Goal: Information Seeking & Learning: Learn about a topic

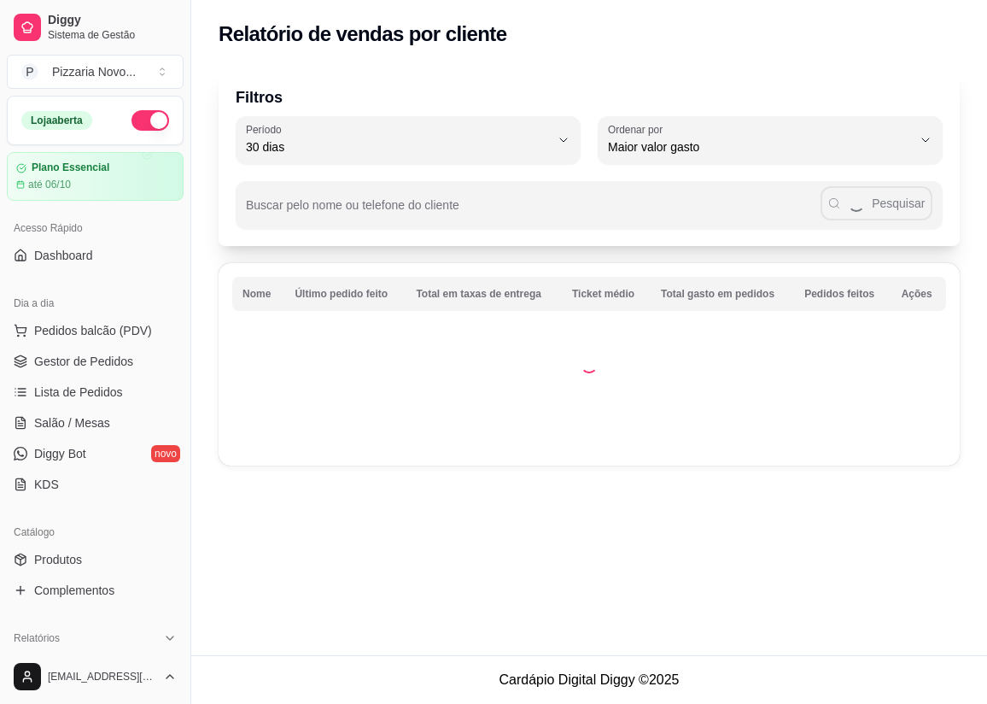
select select "30"
select select "HIGHEST_TOTAL_SPENT_WITH_ORDERS"
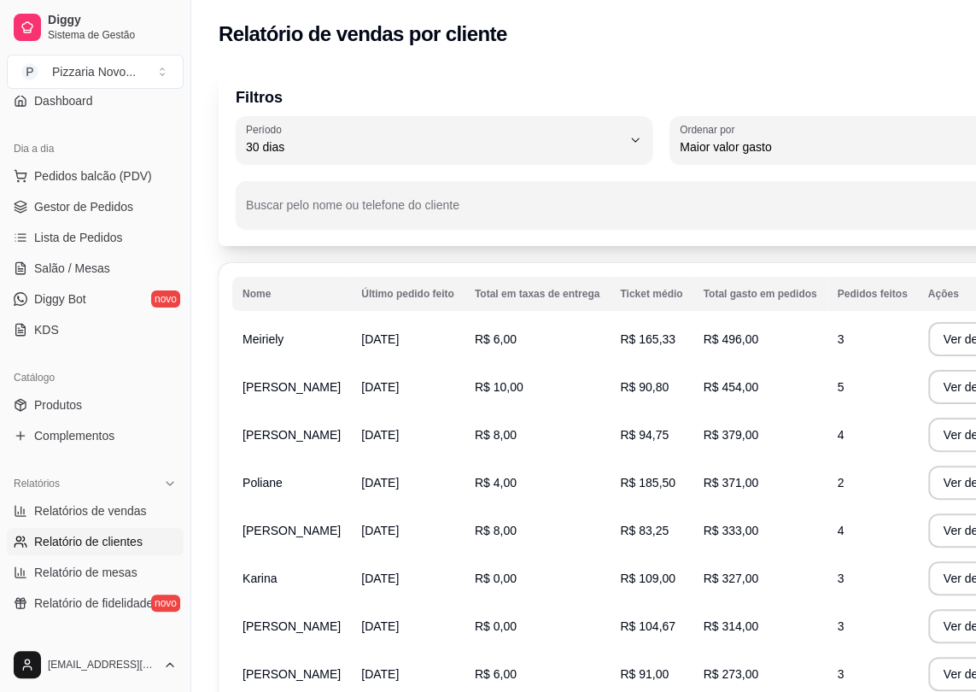
drag, startPoint x: 785, startPoint y: 692, endPoint x: 990, endPoint y: 736, distance: 209.7
click at [976, 692] on html "Diggy Sistema de Gestão P Pizzaria Novo ... Loja aberta Plano Essencial até 06/…" at bounding box center [488, 346] width 976 height 692
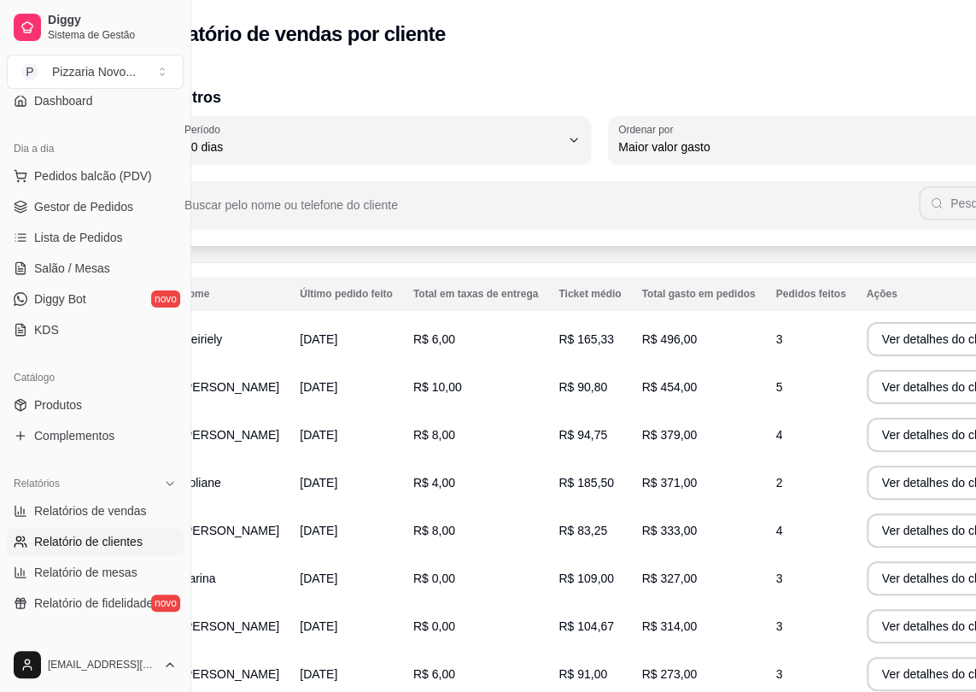
scroll to position [0, 88]
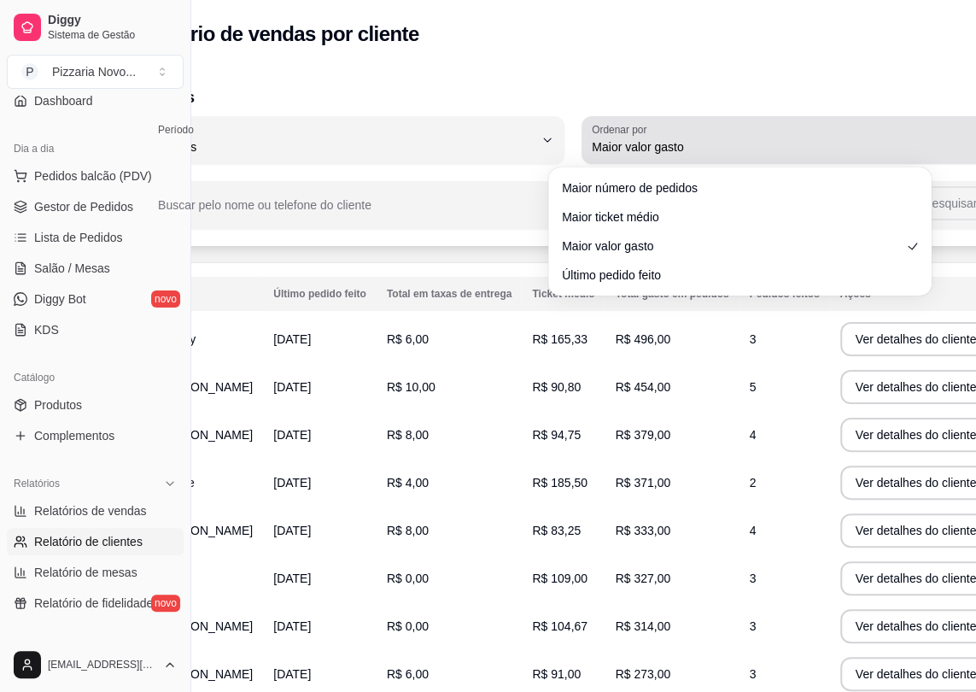
click at [974, 138] on icon "button" at bounding box center [981, 140] width 14 height 14
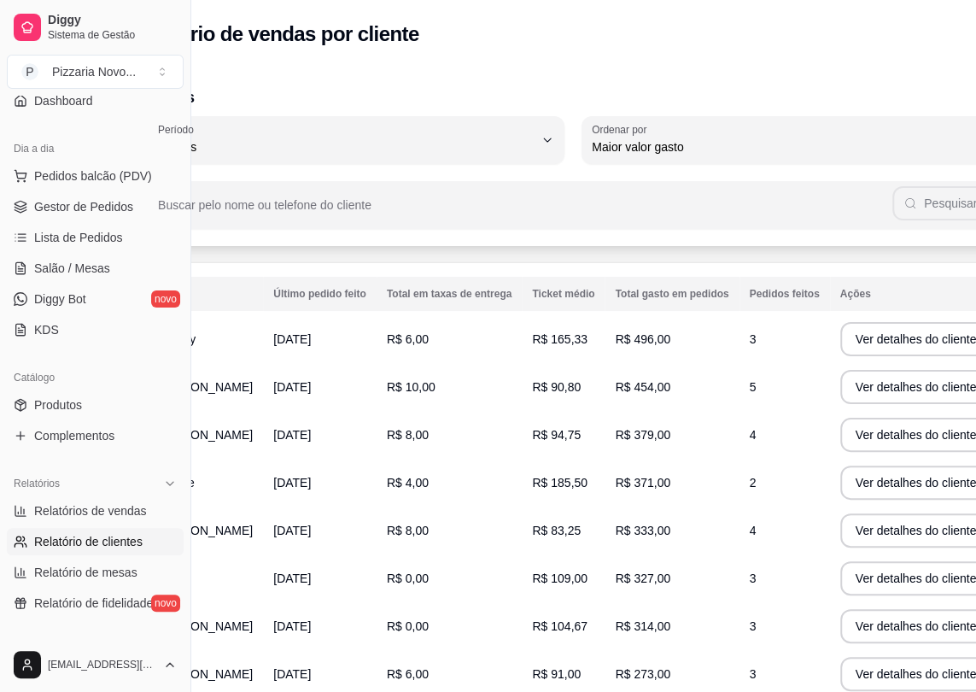
click at [797, 241] on span "Maior valor gasto" at bounding box center [731, 243] width 325 height 16
select select
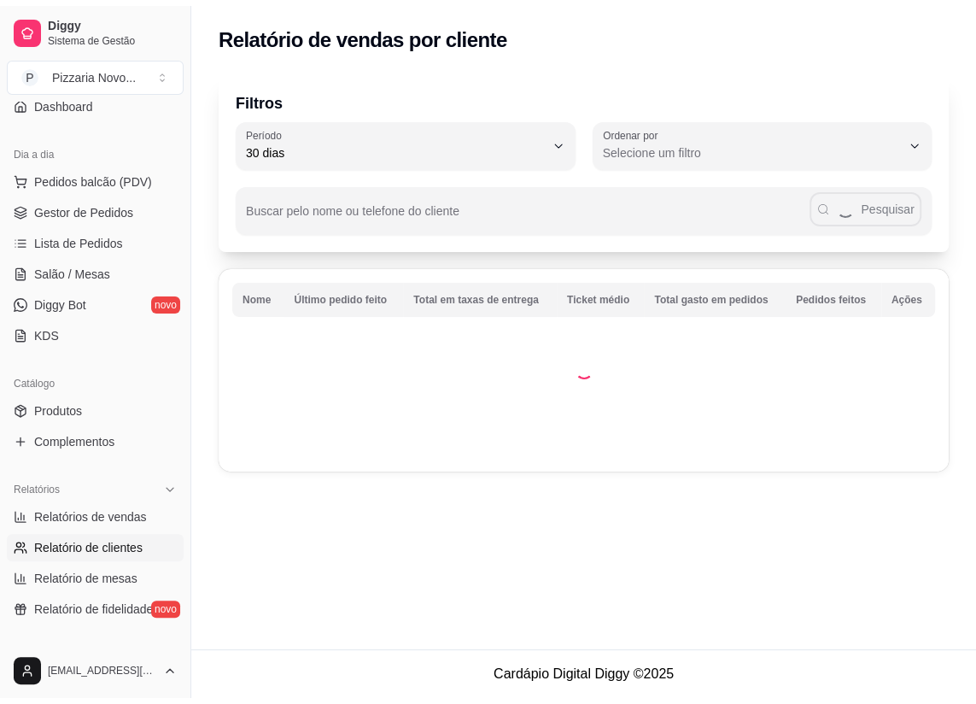
scroll to position [0, 0]
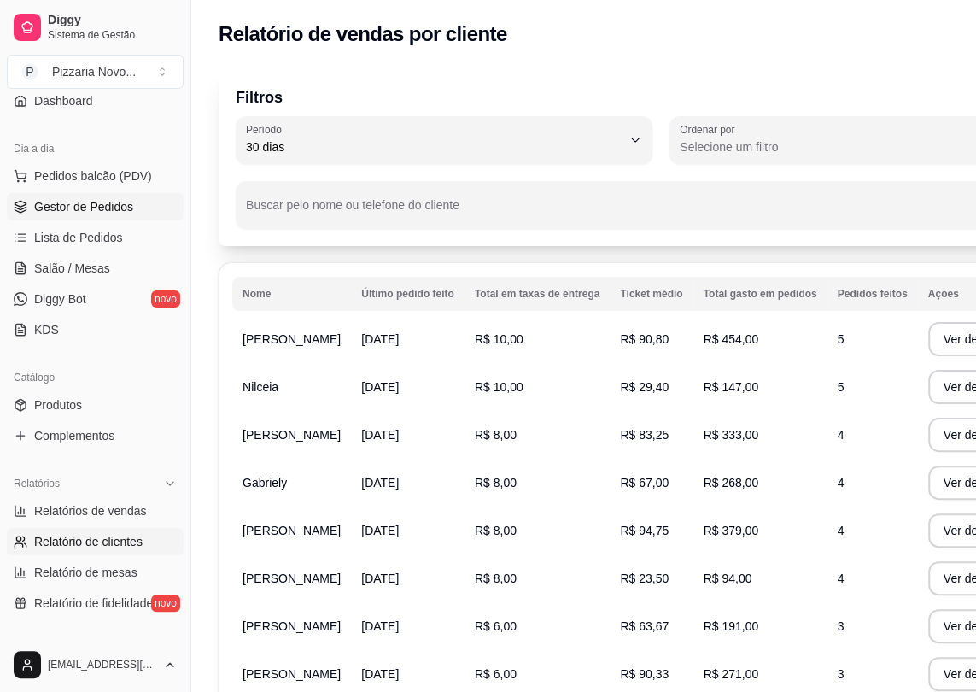
click at [102, 208] on span "Gestor de Pedidos" at bounding box center [83, 206] width 99 height 17
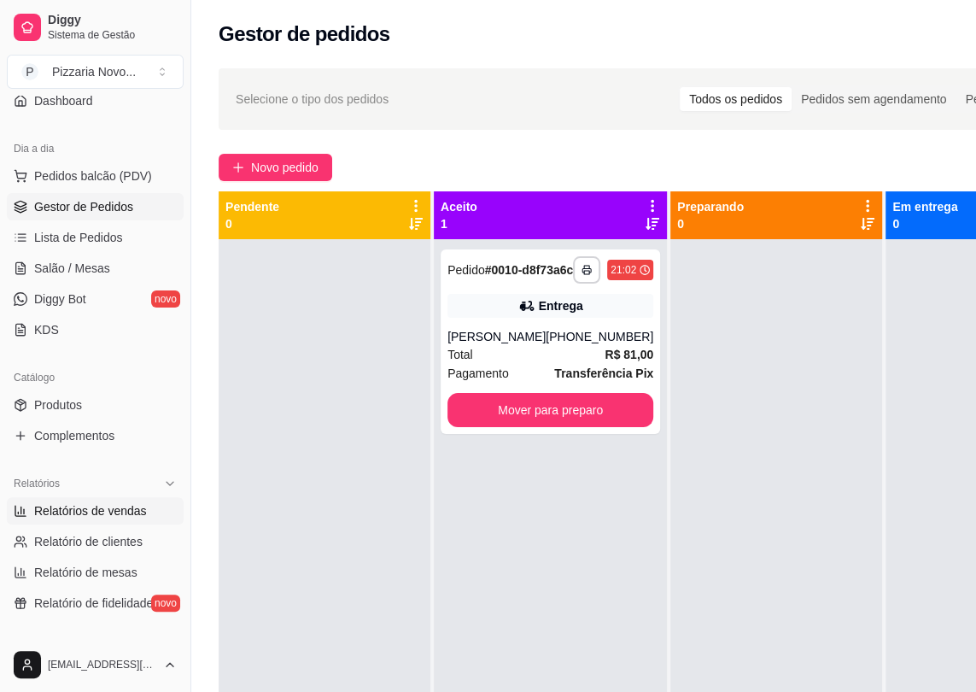
click at [128, 509] on span "Relatórios de vendas" at bounding box center [90, 510] width 113 height 17
select select "ALL"
select select "0"
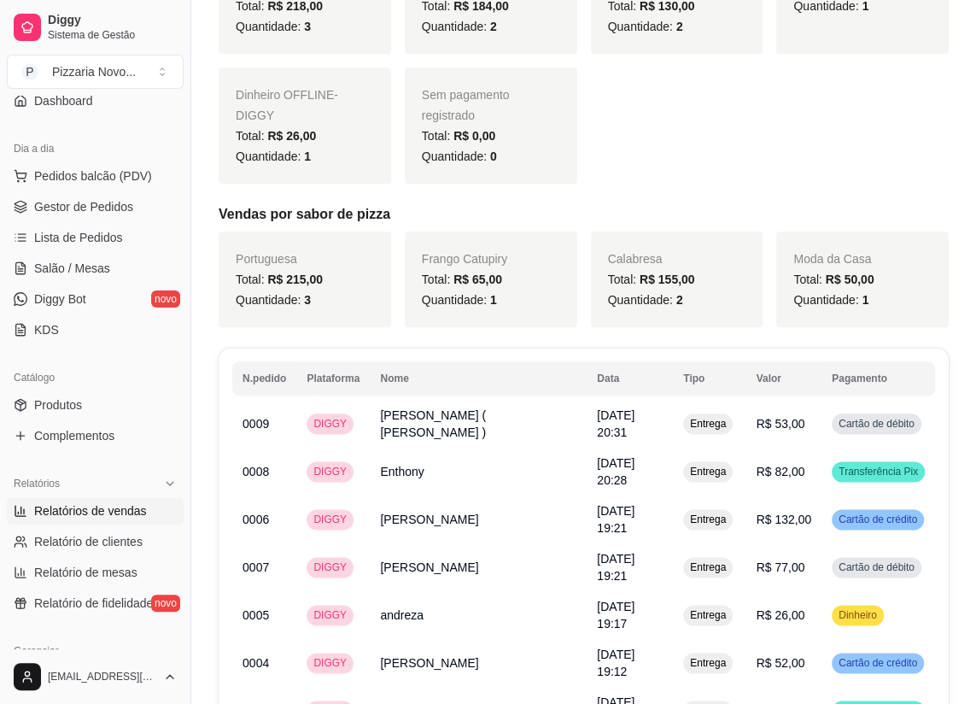
scroll to position [1086, 0]
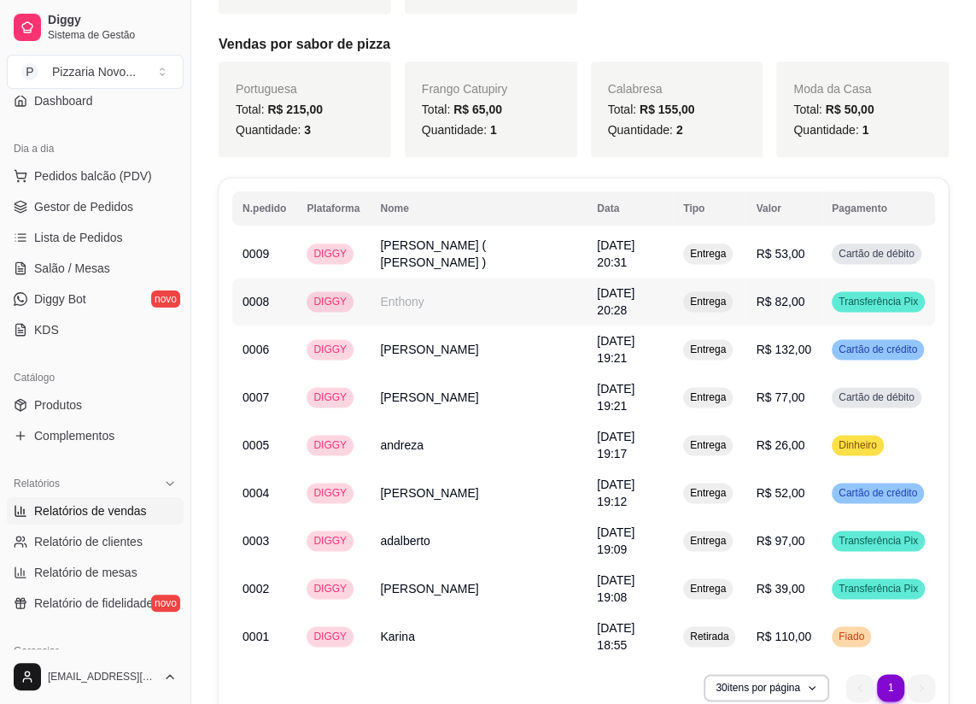
click at [426, 285] on td "Enthony" at bounding box center [478, 302] width 217 height 48
